Goal: Task Accomplishment & Management: Manage account settings

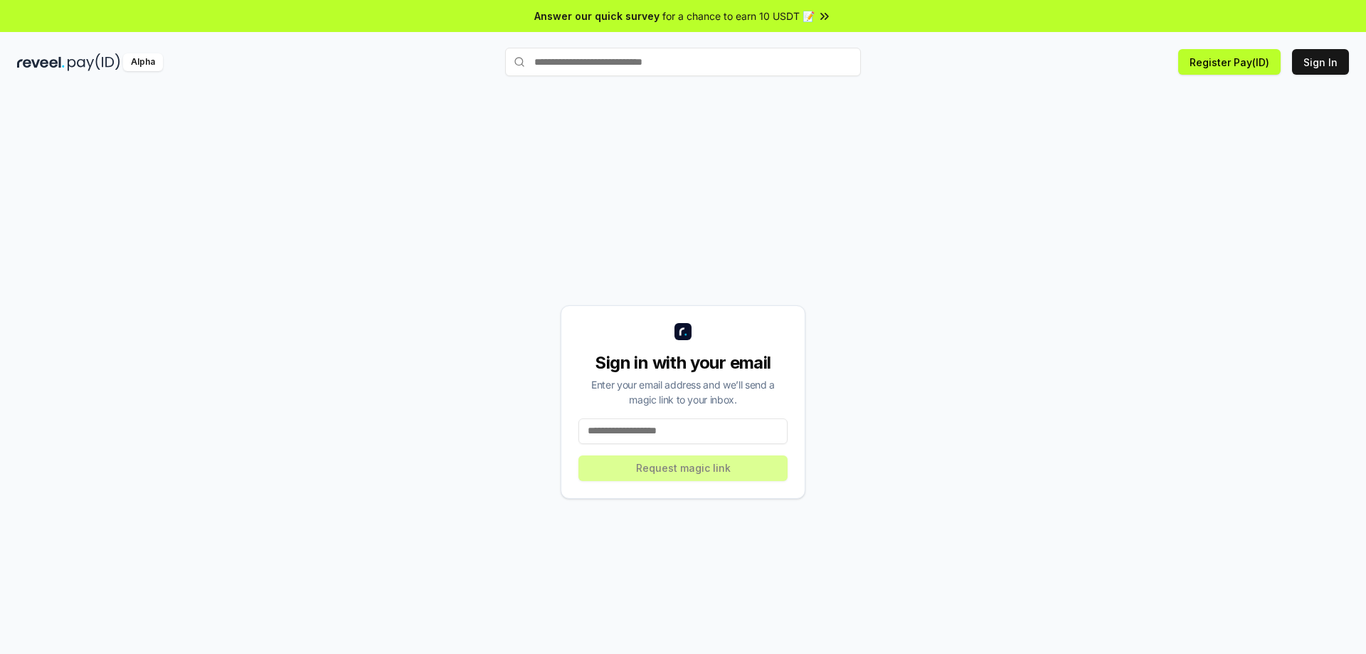
click at [653, 419] on input at bounding box center [682, 431] width 209 height 26
click at [651, 427] on input at bounding box center [682, 431] width 209 height 26
click at [631, 433] on input at bounding box center [682, 431] width 209 height 26
type input "**********"
click at [697, 475] on button "Request magic link" at bounding box center [682, 468] width 209 height 26
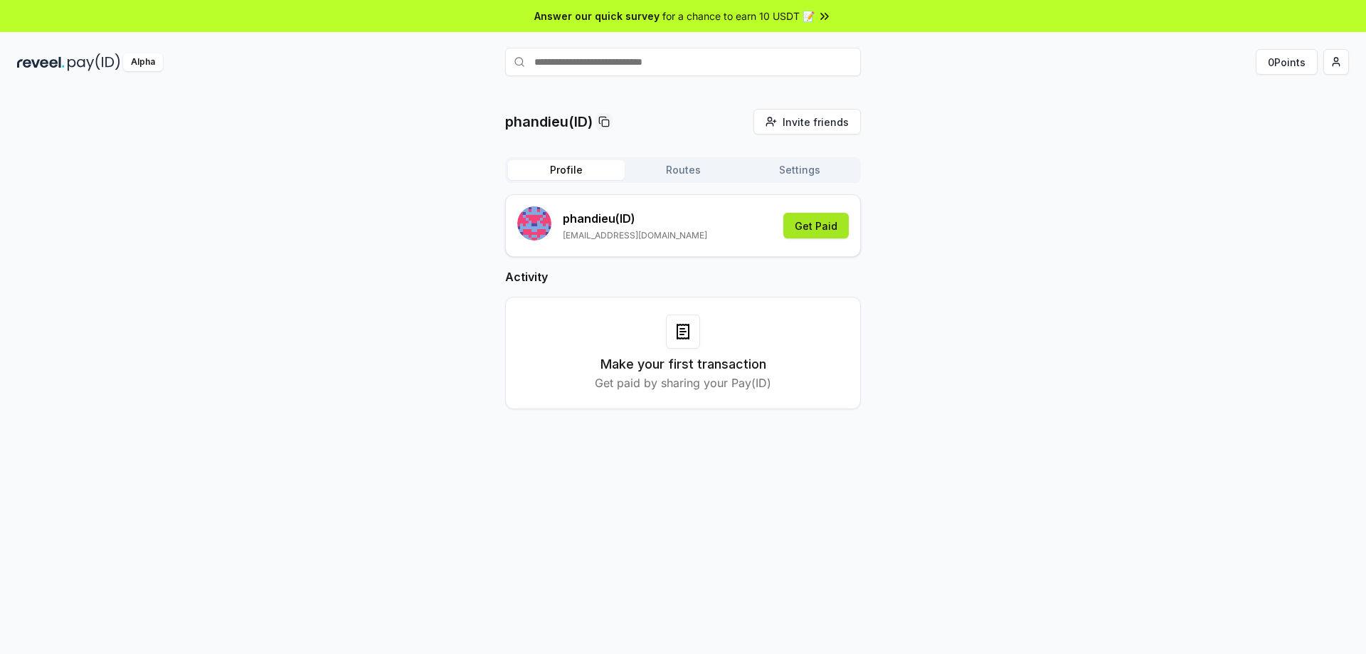
click at [826, 234] on button "Get Paid" at bounding box center [815, 226] width 65 height 26
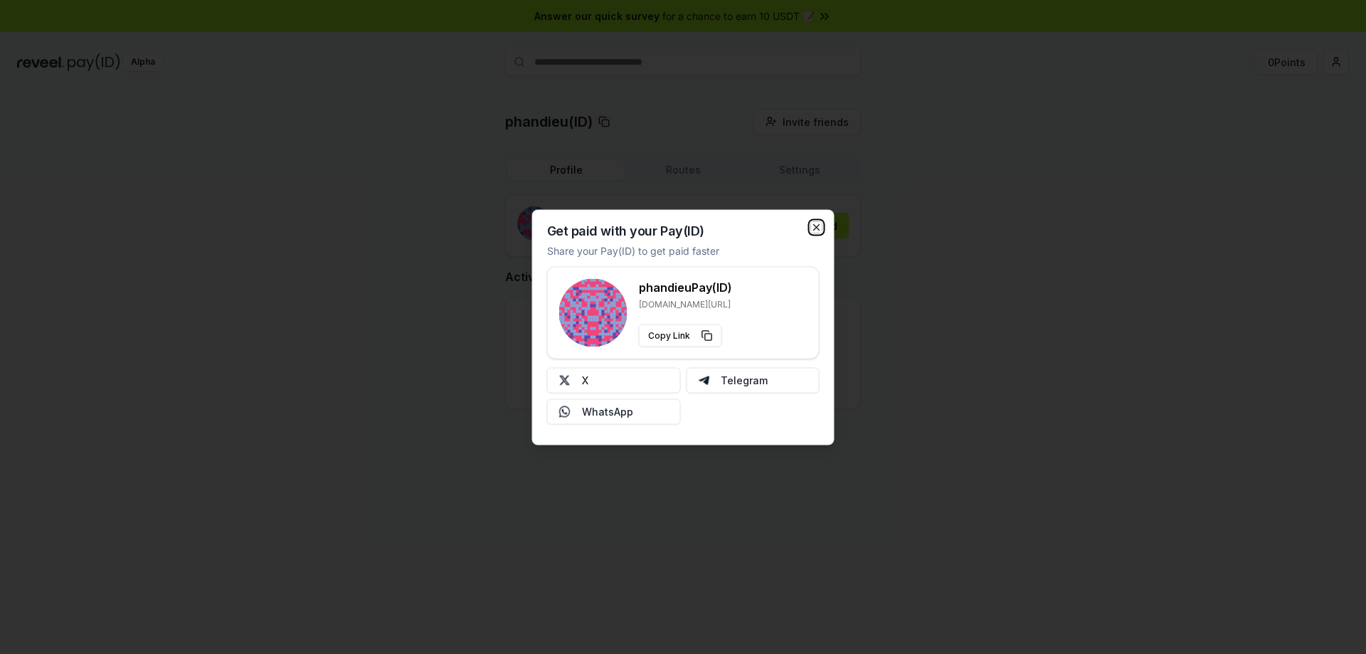
click at [813, 226] on icon "button" at bounding box center [816, 226] width 11 height 11
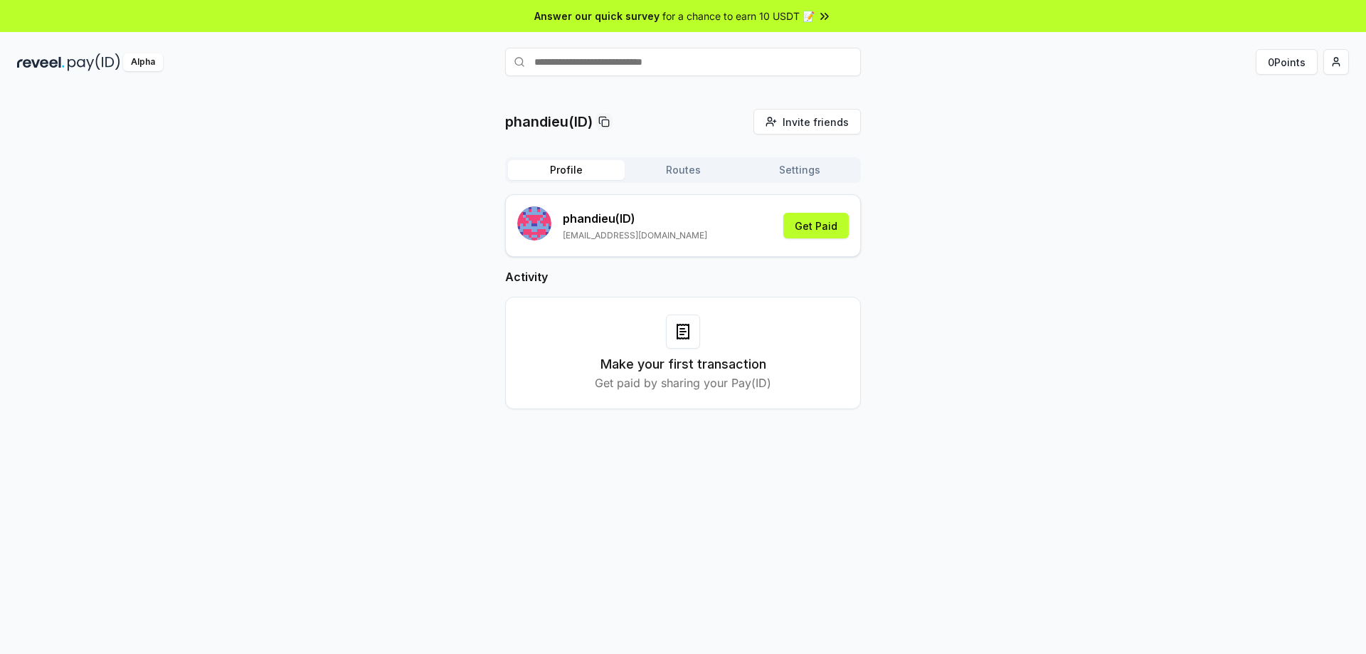
click at [699, 162] on button "Routes" at bounding box center [683, 170] width 117 height 20
click at [578, 162] on button "Profile" at bounding box center [566, 170] width 117 height 20
click at [134, 56] on div "Alpha" at bounding box center [143, 62] width 40 height 18
click at [567, 241] on p "[EMAIL_ADDRESS][DOMAIN_NAME]" at bounding box center [635, 235] width 144 height 11
click at [517, 239] on div "phandieu (ID) ptdieu096@gmail.com Get Paid" at bounding box center [683, 225] width 356 height 63
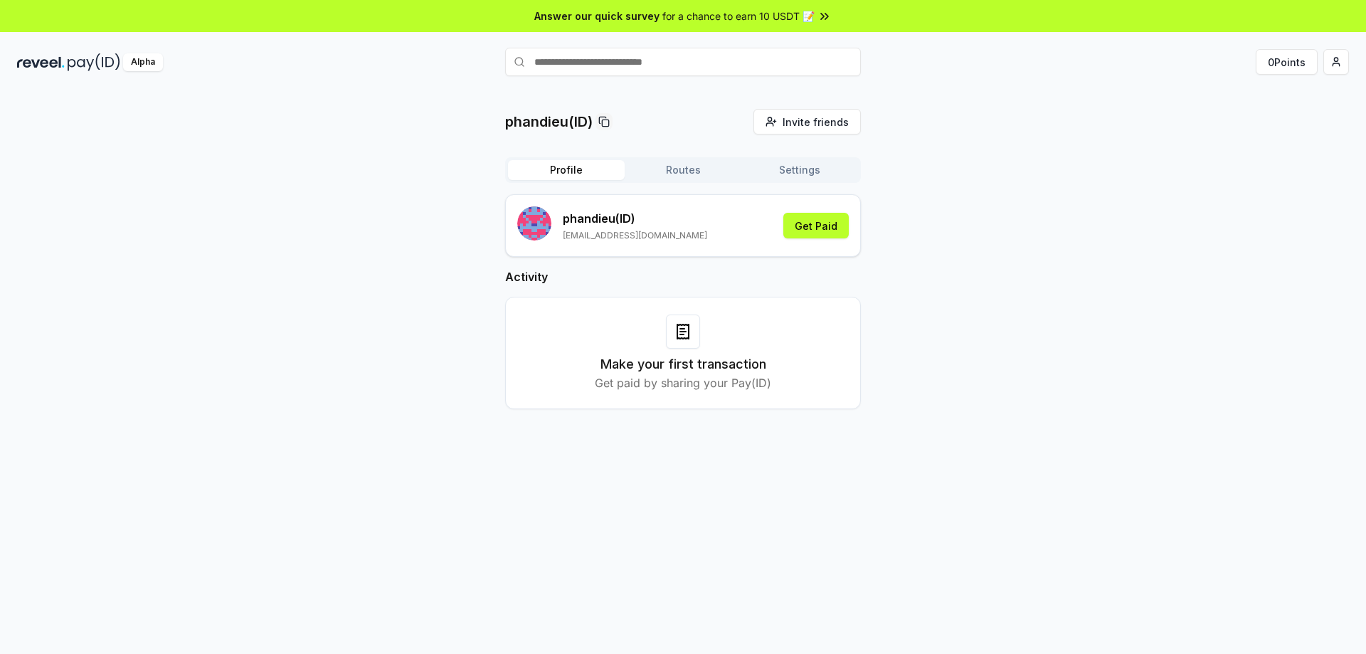
click at [810, 167] on button "Settings" at bounding box center [799, 170] width 117 height 20
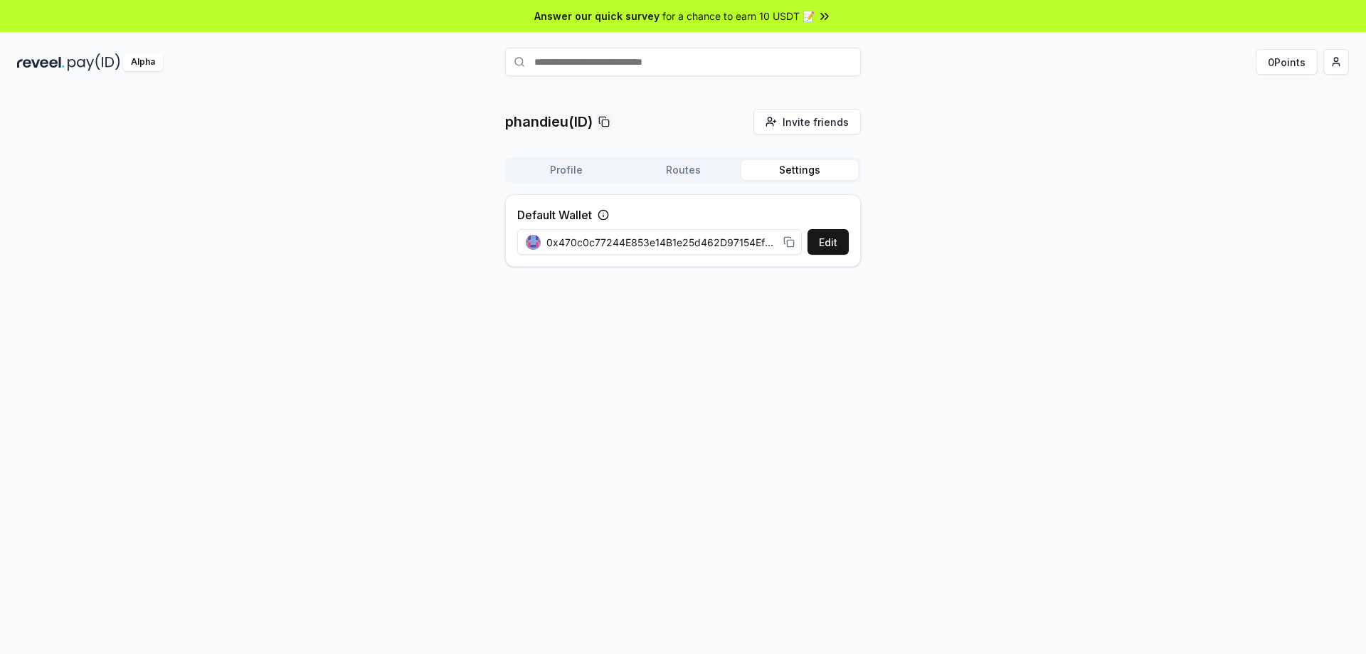
click at [584, 170] on button "Profile" at bounding box center [566, 170] width 117 height 20
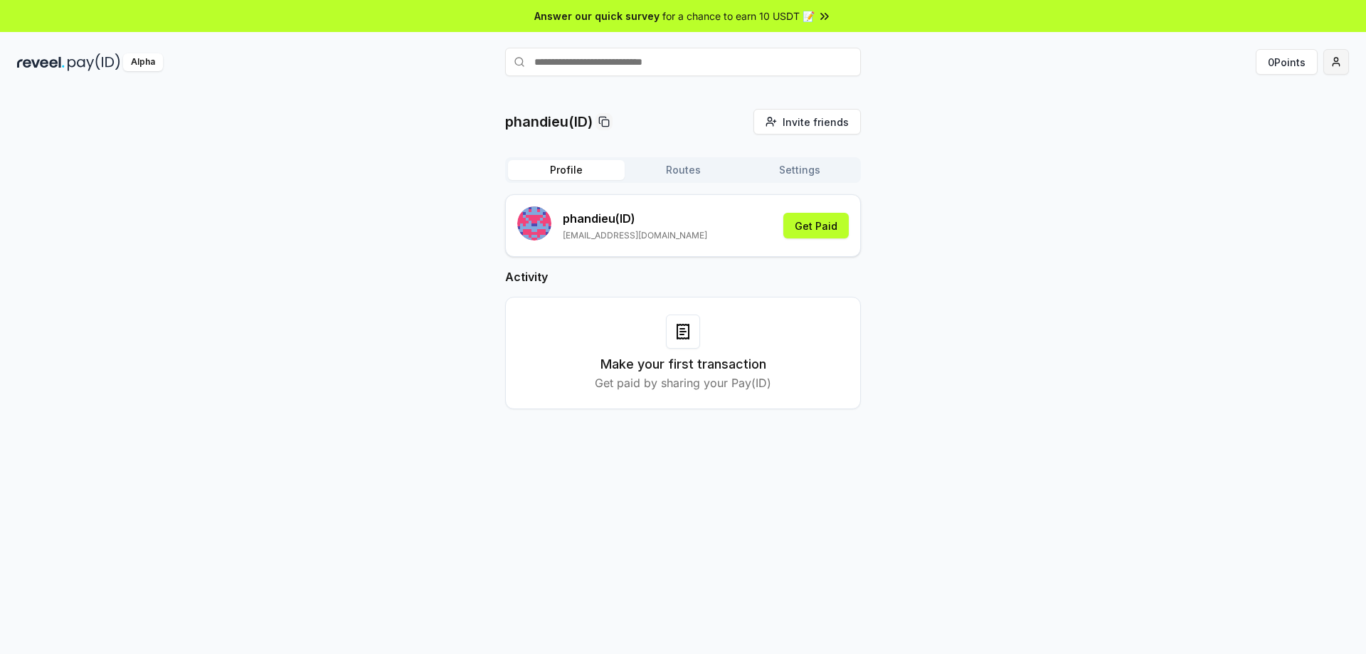
click at [1343, 63] on html "Answer our quick survey for a chance to earn 10 USDT 📝 Alpha 0 Points phandieu(…" at bounding box center [683, 327] width 1366 height 654
click at [1252, 121] on div "View Profile" at bounding box center [1269, 122] width 158 height 23
click at [1347, 68] on html "Answer our quick survey for a chance to earn 10 USDT 📝 Alpha 0 Points phandieu(…" at bounding box center [683, 327] width 1366 height 654
click at [1265, 146] on div "Connect Wallet" at bounding box center [1269, 145] width 158 height 23
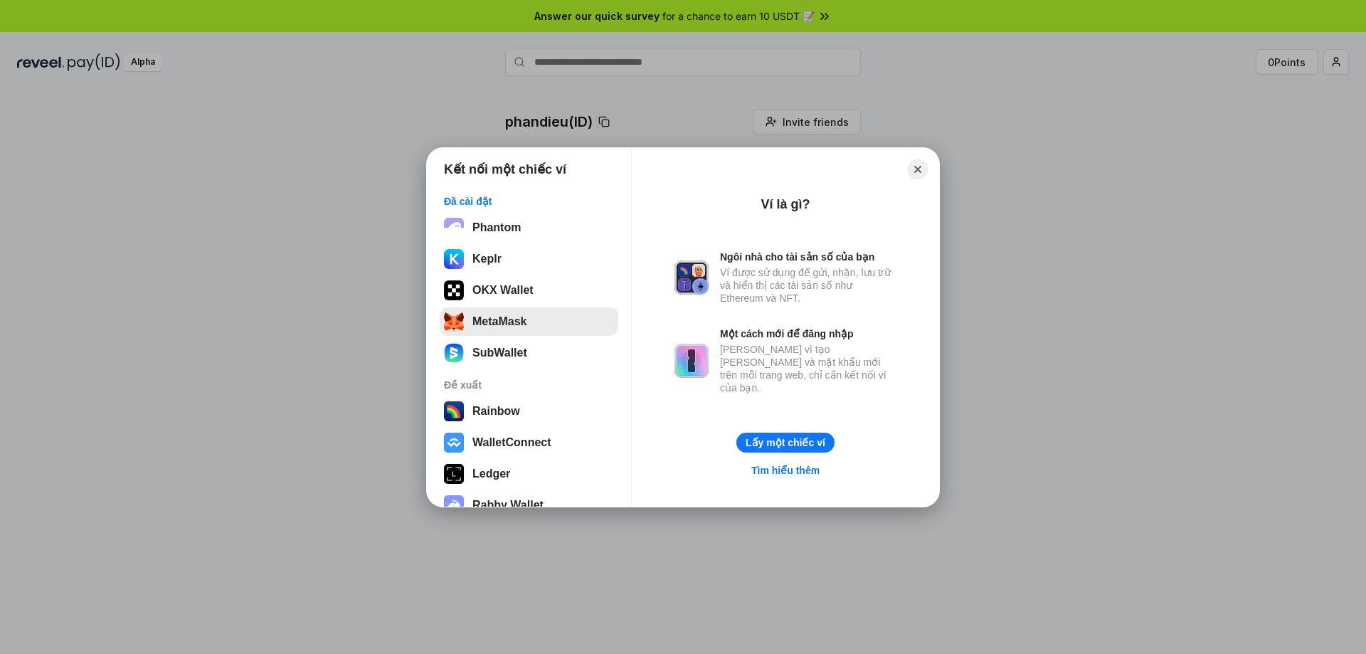
click at [514, 317] on button "MetaMask" at bounding box center [529, 321] width 179 height 28
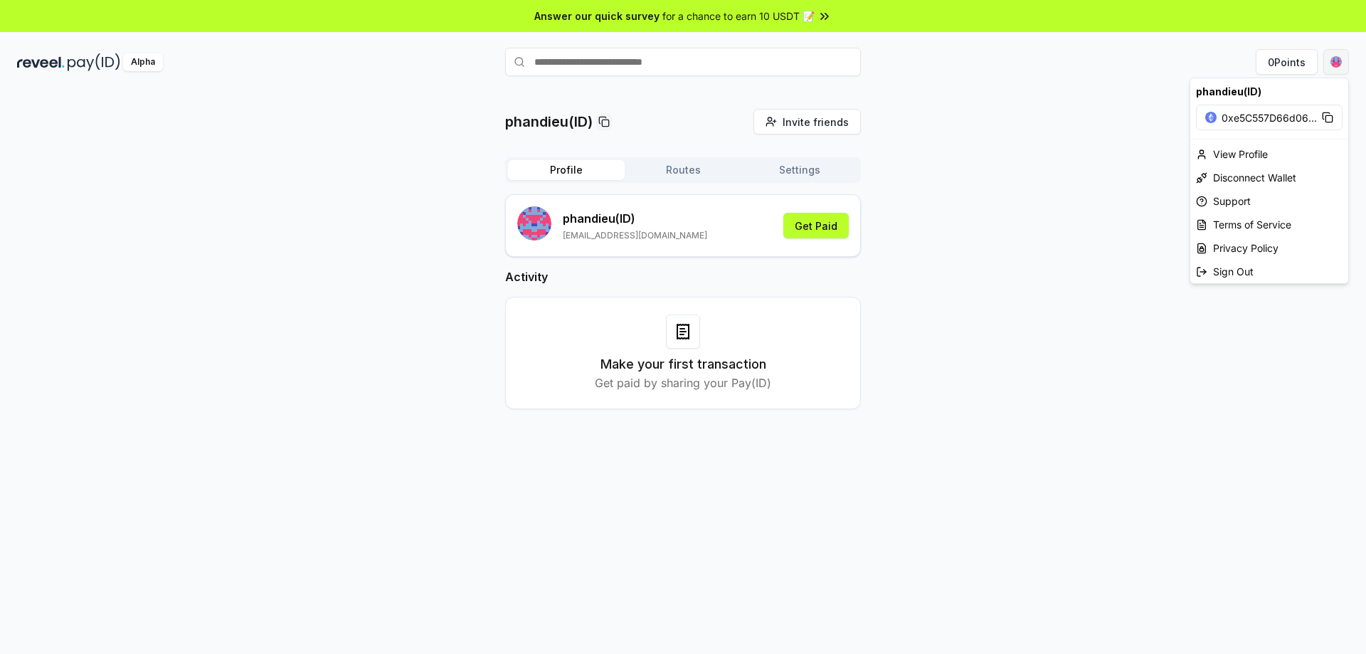
click at [1331, 64] on html "Answer our quick survey for a chance to earn 10 USDT 📝 Alpha 0 Points phandieu(…" at bounding box center [683, 327] width 1366 height 654
click at [1223, 159] on div "View Profile" at bounding box center [1269, 153] width 158 height 23
